Goal: Task Accomplishment & Management: Manage account settings

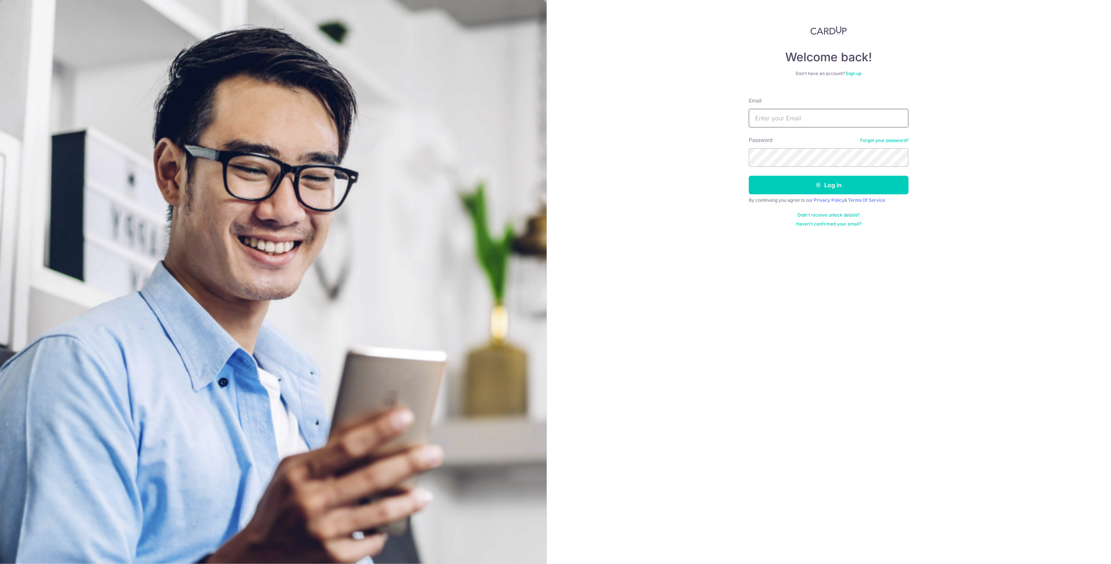
drag, startPoint x: 0, startPoint y: 0, endPoint x: 767, endPoint y: 122, distance: 776.2
click at [767, 122] on input "Email" at bounding box center [829, 118] width 160 height 19
type input "[EMAIL_ADDRESS][DOMAIN_NAME]"
click at [749, 176] on button "Log in" at bounding box center [829, 185] width 160 height 19
